Goal: Information Seeking & Learning: Learn about a topic

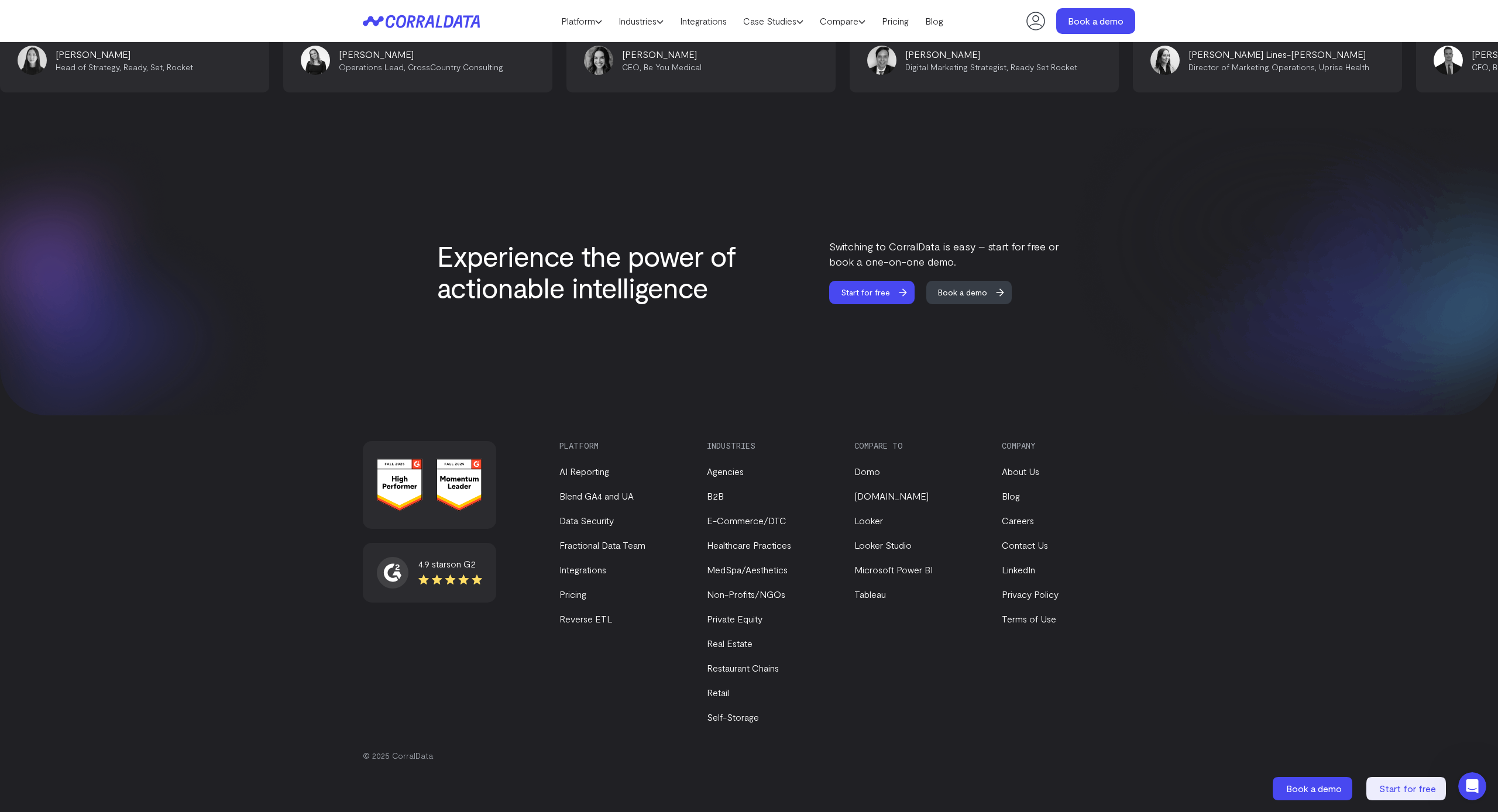
scroll to position [4746, 0]
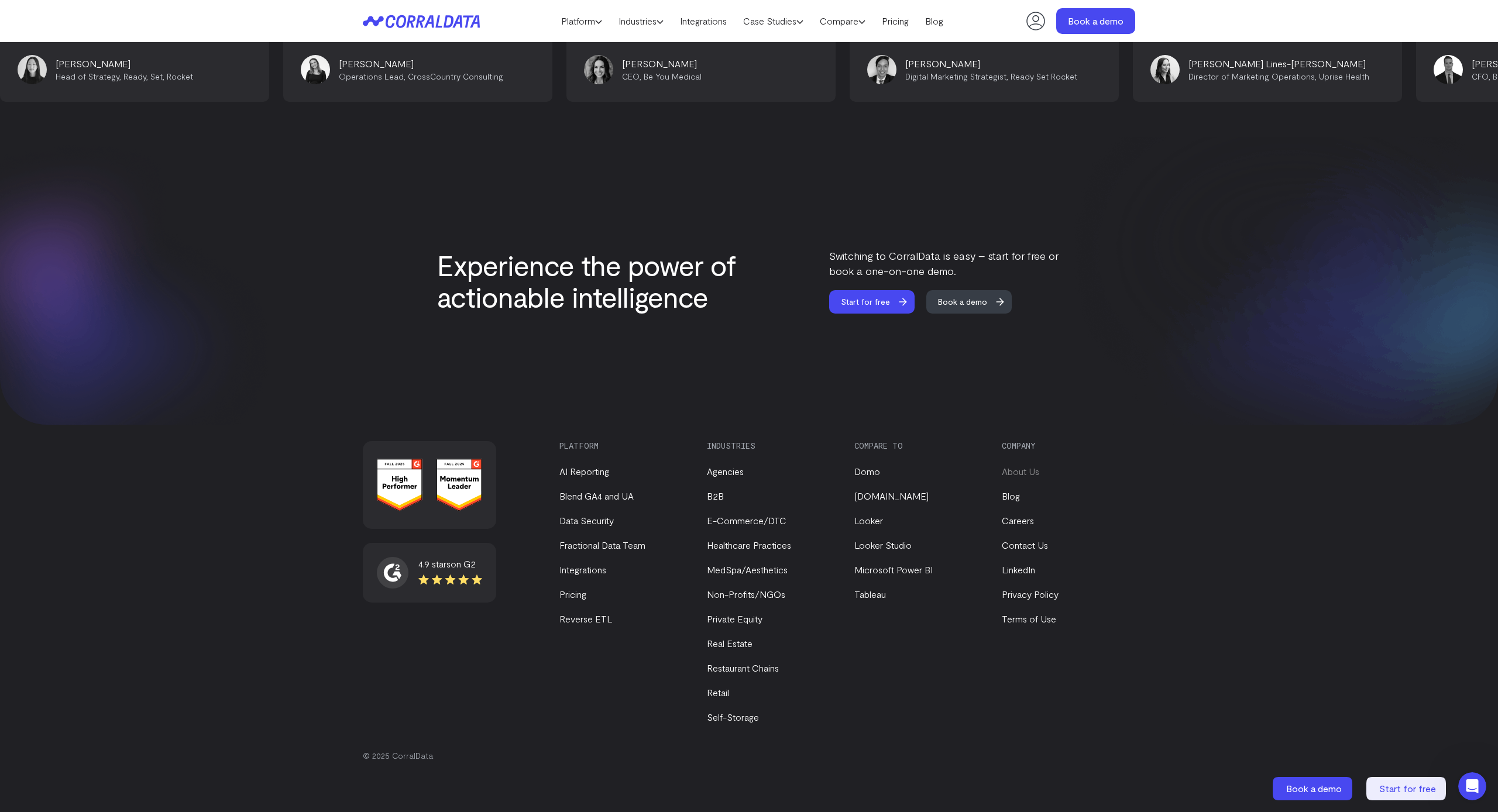
click at [1023, 474] on link "About Us" at bounding box center [1020, 470] width 38 height 11
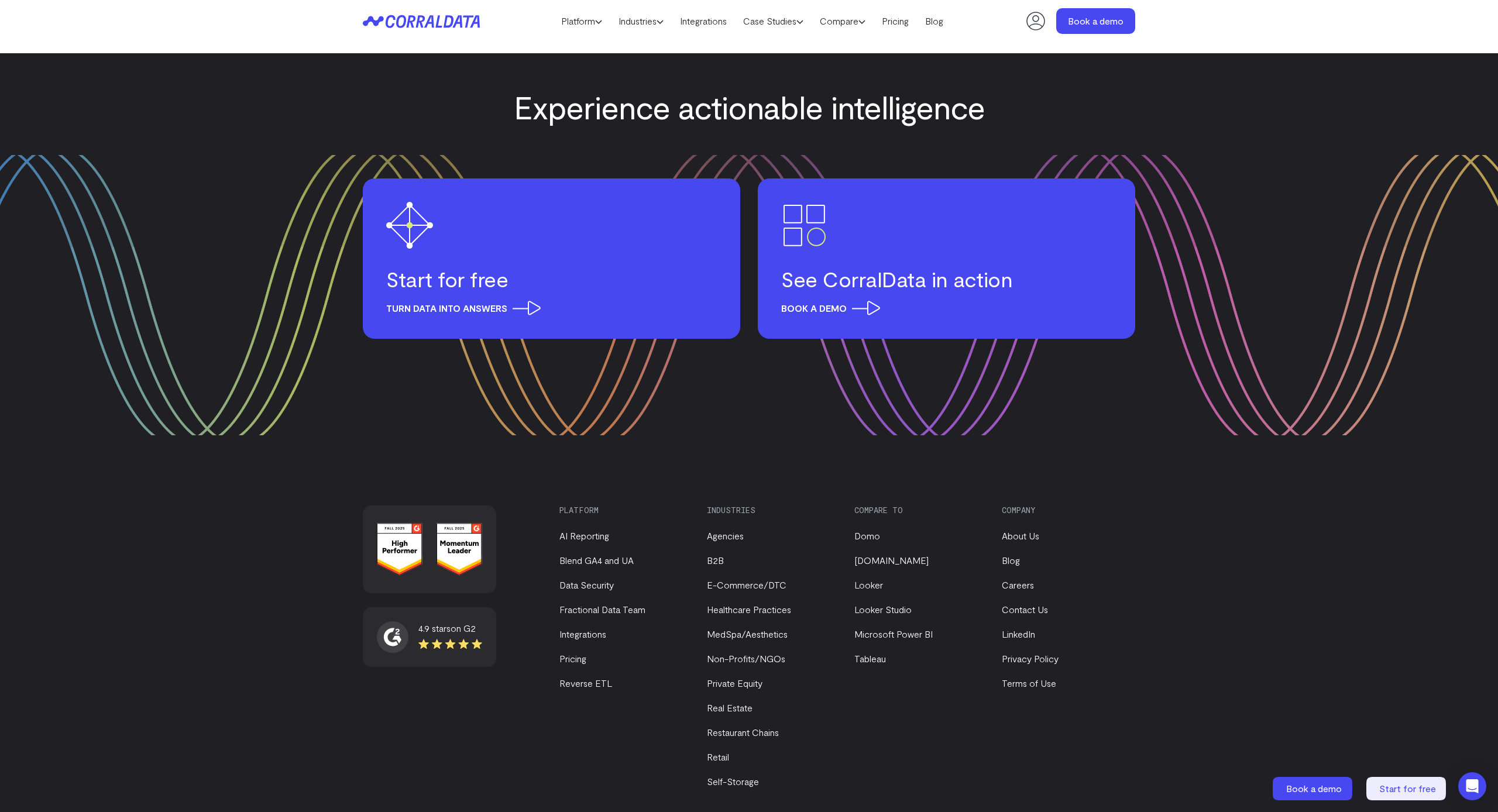
scroll to position [1309, 0]
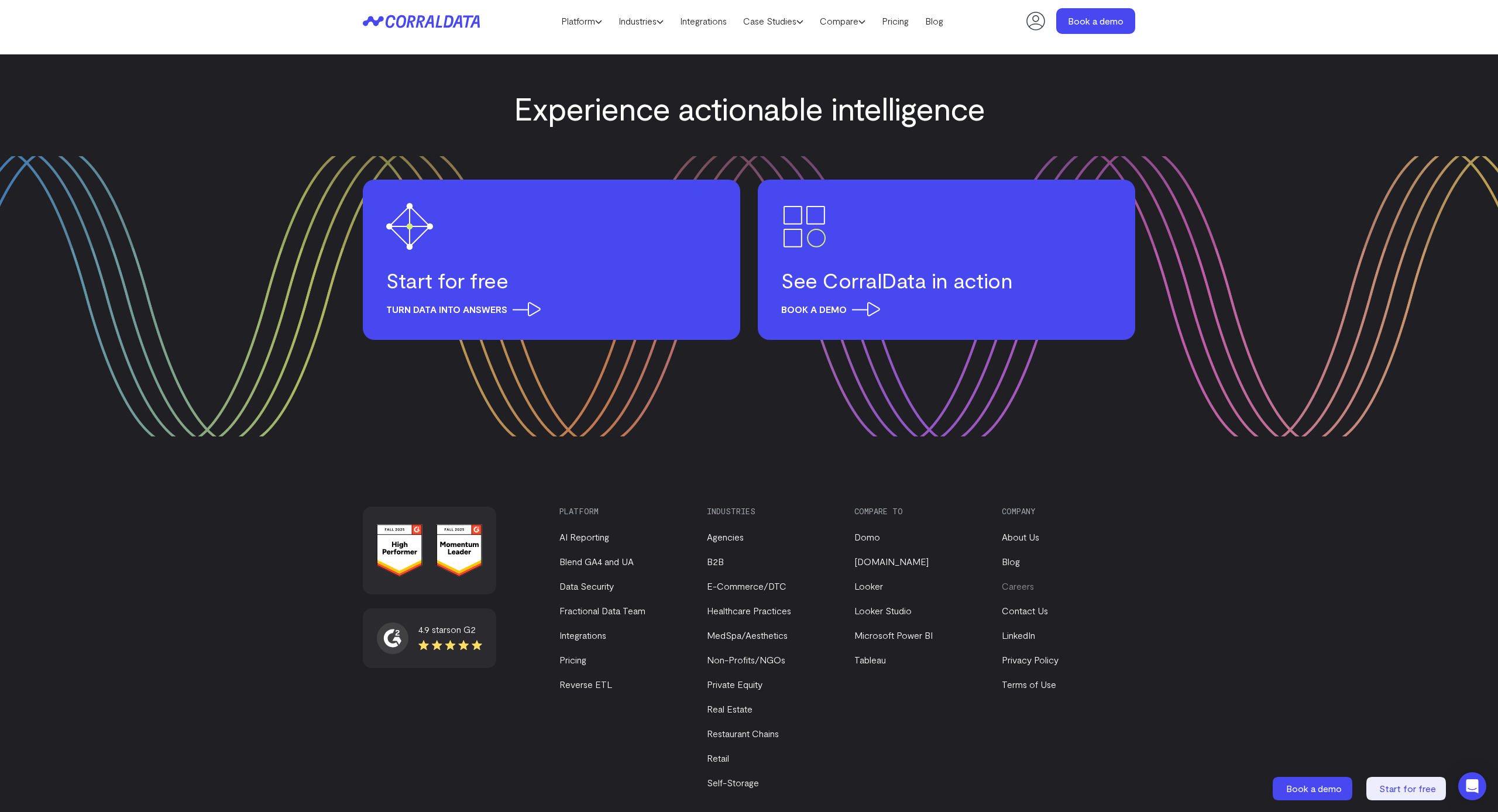
click at [1017, 580] on link "Careers" at bounding box center [1018, 585] width 32 height 11
click at [1018, 531] on link "About Us" at bounding box center [1020, 536] width 38 height 11
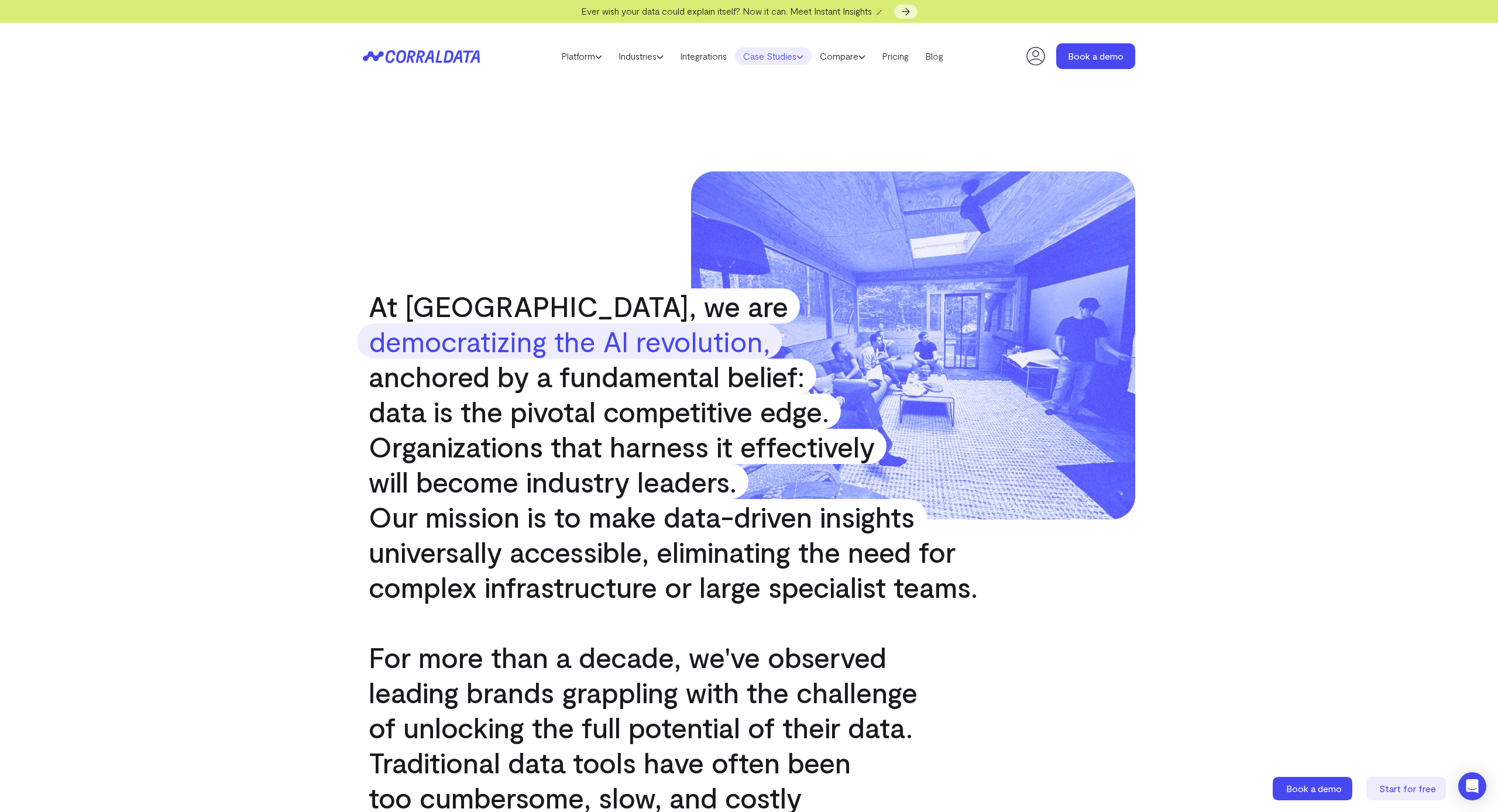
click at [789, 56] on link "Case Studies" at bounding box center [773, 56] width 77 height 17
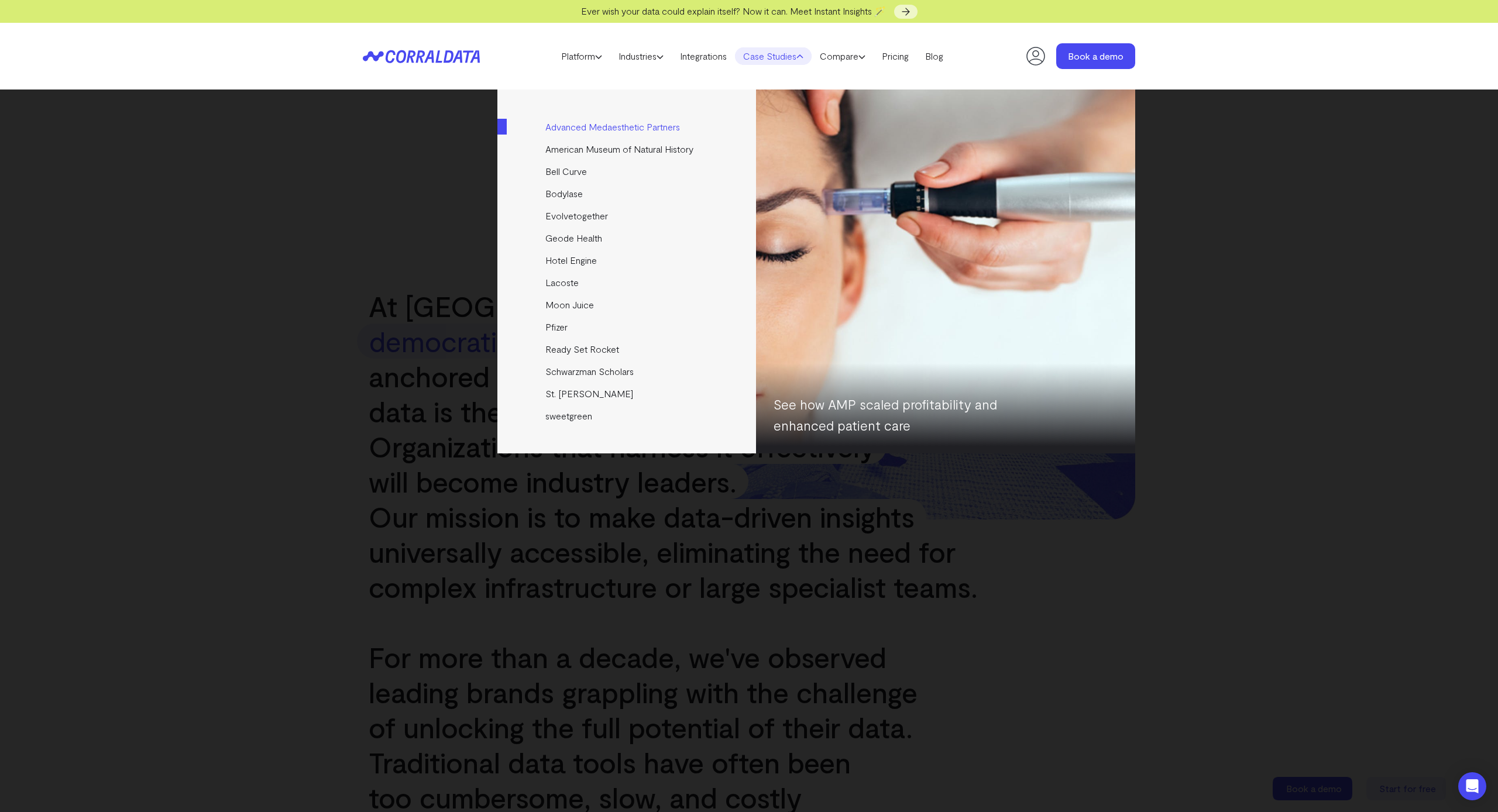
click at [649, 128] on link "Advanced Medaesthetic Partners" at bounding box center [628, 126] width 261 height 22
